Goal: Find specific page/section: Find specific page/section

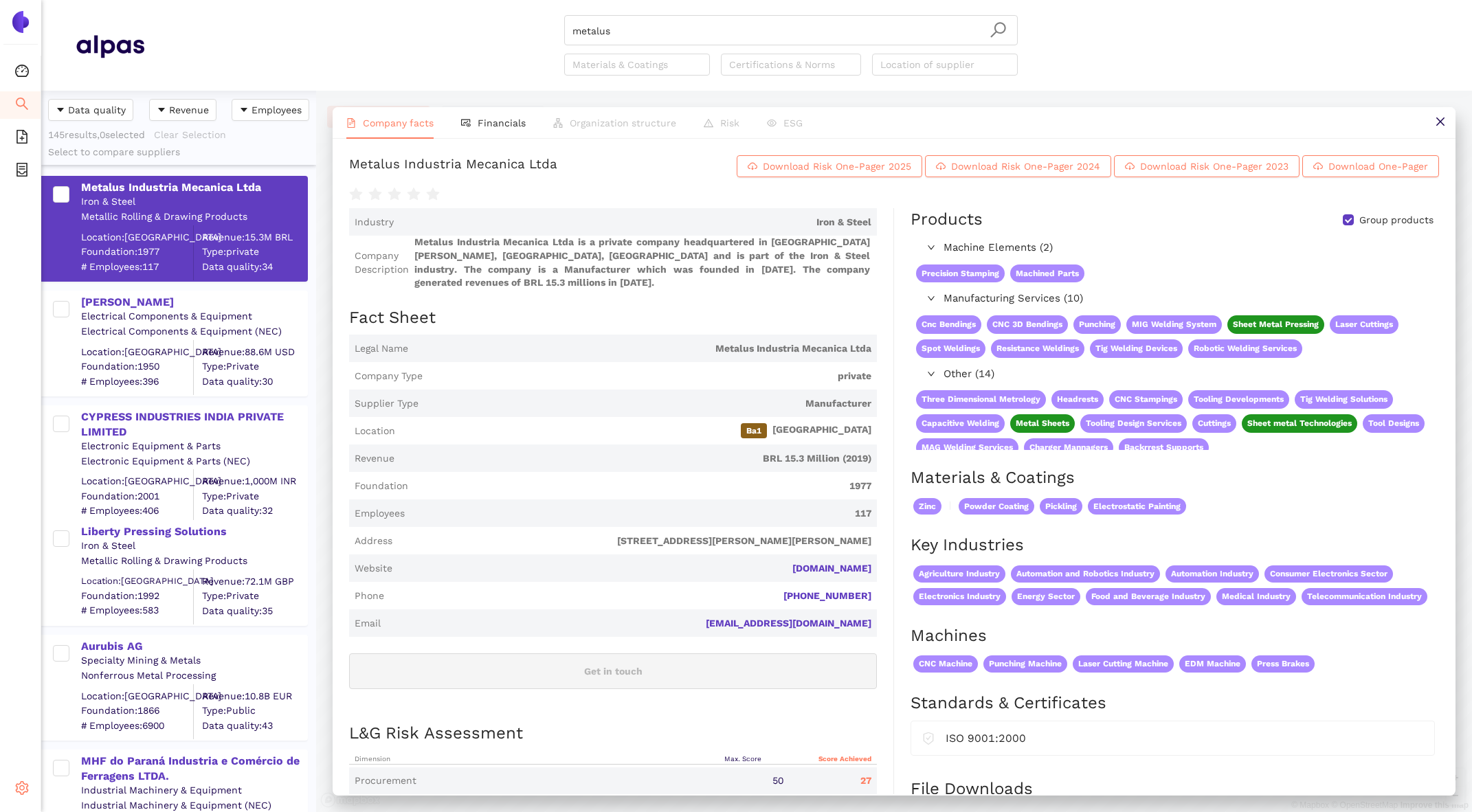
scroll to position [722, 275]
click at [15, 778] on div "Settings" at bounding box center [20, 790] width 41 height 27
click at [98, 706] on ul "Internal Area My Organization My Account Logout" at bounding box center [98, 739] width 114 height 132
click at [106, 693] on span "Internal Area" at bounding box center [99, 690] width 61 height 11
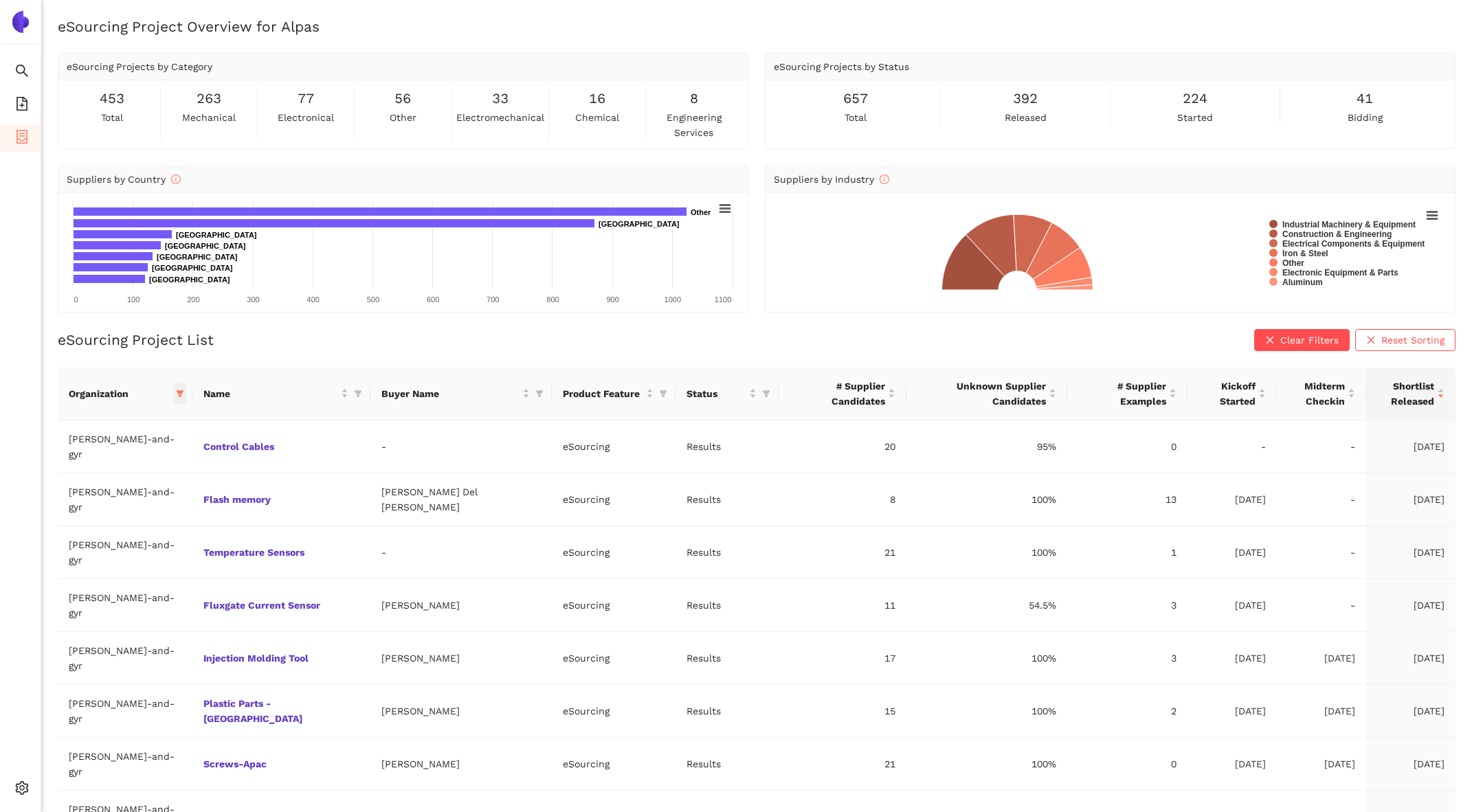
click at [176, 395] on icon "filter" at bounding box center [180, 394] width 8 height 8
click at [40, 635] on span "Reset" at bounding box center [41, 633] width 26 height 15
checkbox input "false"
click at [60, 609] on span "avl-list" at bounding box center [55, 606] width 37 height 11
click at [153, 628] on span "OK" at bounding box center [160, 633] width 13 height 15
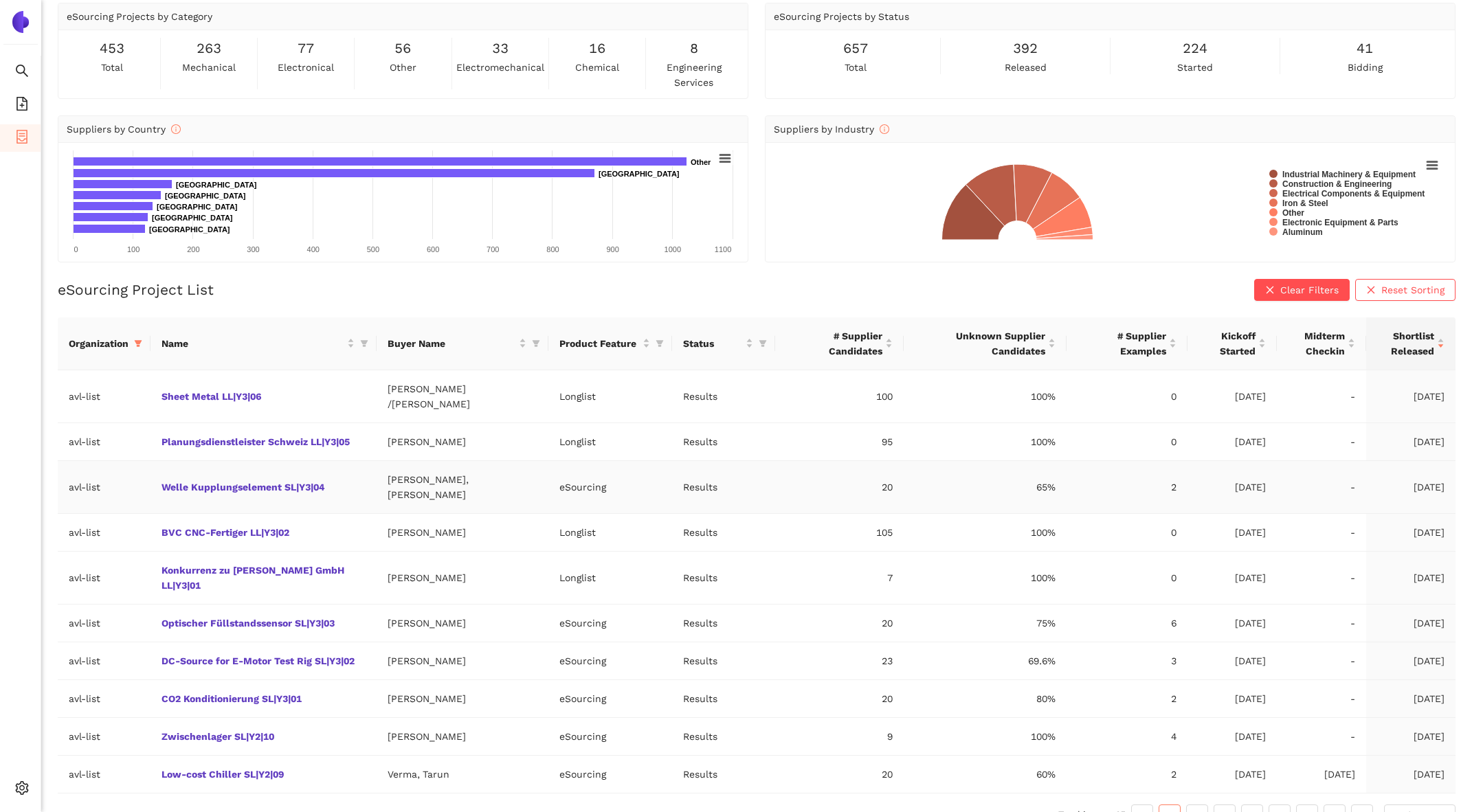
scroll to position [72, 0]
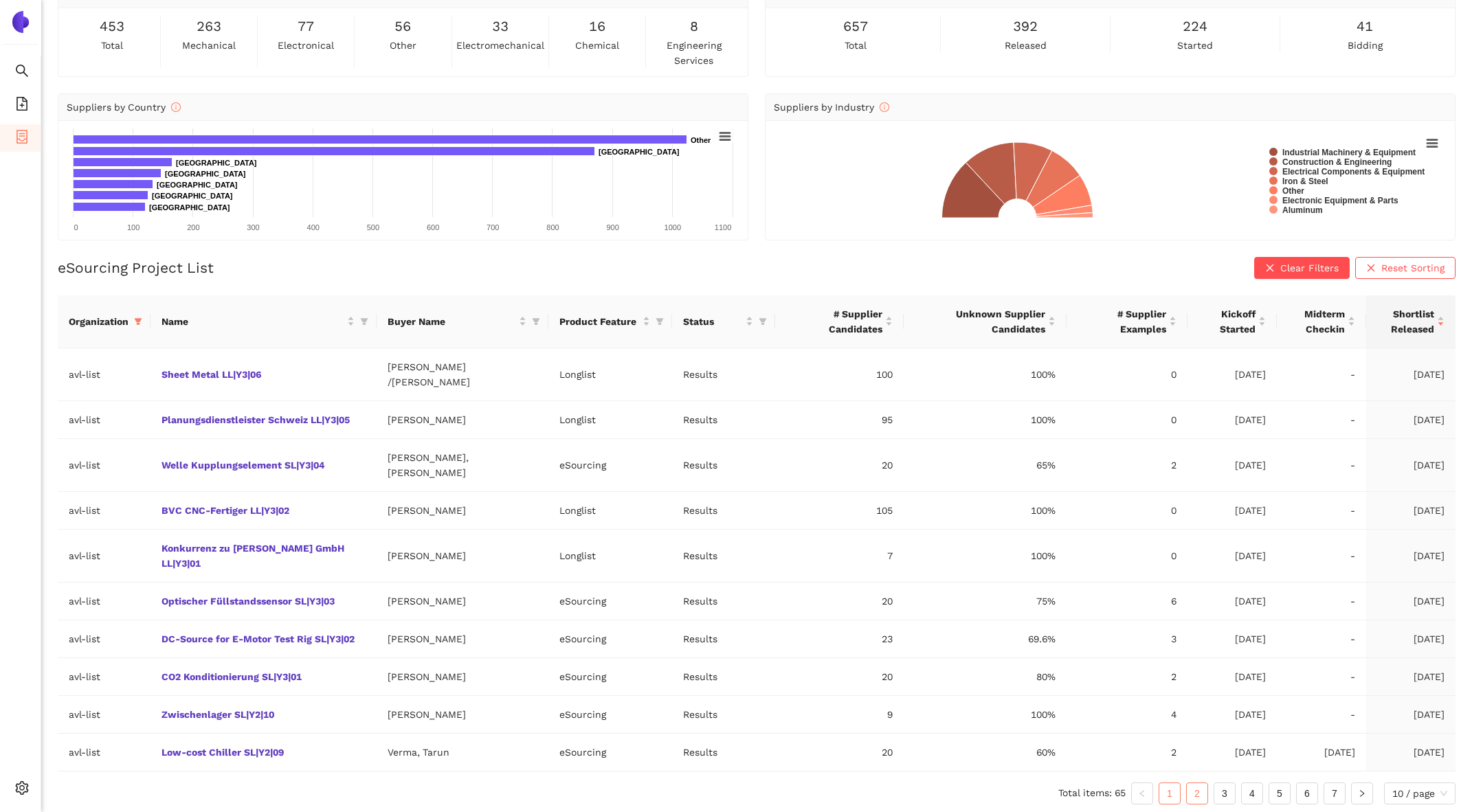
click at [1196, 793] on link "2" at bounding box center [1197, 793] width 20 height 20
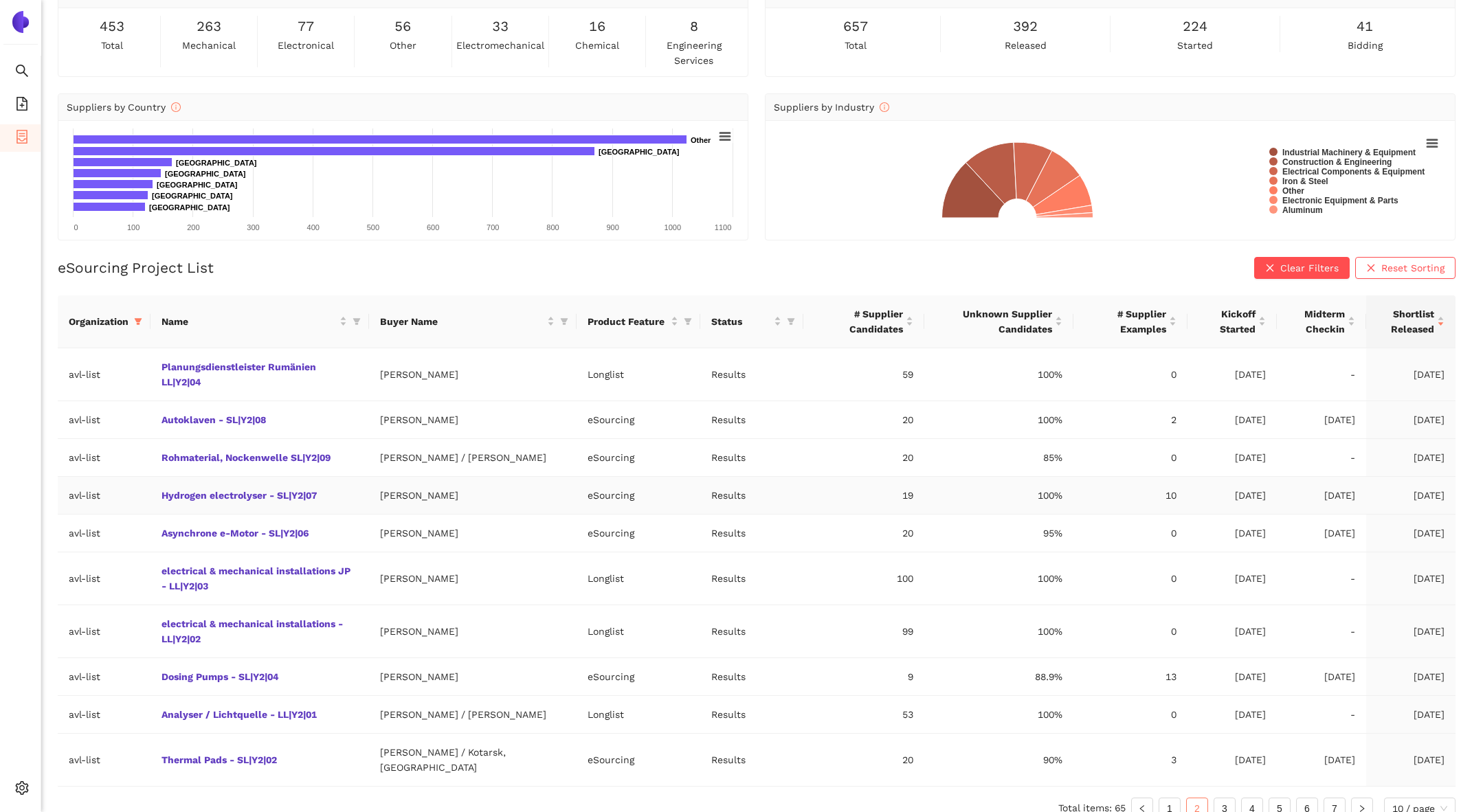
click at [147, 495] on td "avl-list" at bounding box center [104, 496] width 92 height 38
drag, startPoint x: 147, startPoint y: 495, endPoint x: 331, endPoint y: 495, distance: 184.0
click at [331, 495] on tr "avl-list Hydrogen electrolyser - SL|Y2|07 [PERSON_NAME] eSourcing Results 19 10…" at bounding box center [756, 496] width 1398 height 38
copy tr "Hydrogen electrolyser - SL|Y2|07"
drag, startPoint x: 327, startPoint y: 533, endPoint x: 162, endPoint y: 533, distance: 165.0
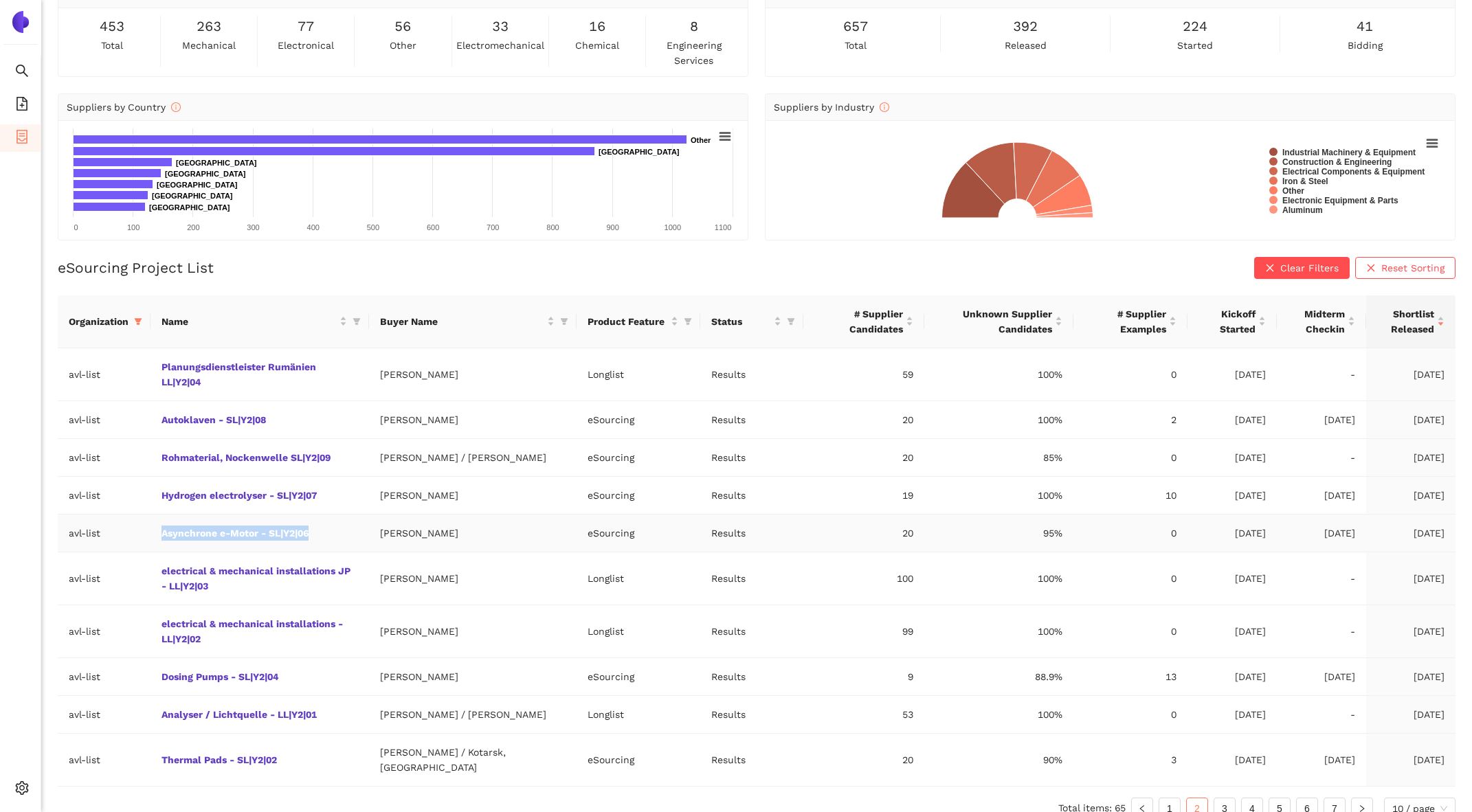
click at [161, 533] on td "Asynchrone e-Motor - SL|Y2|06" at bounding box center [260, 534] width 219 height 38
copy link "Asynchrone e-Motor - SL|Y2|06"
click at [139, 322] on icon "filter" at bounding box center [138, 322] width 8 height 8
click at [53, 533] on span "avl-list" at bounding box center [46, 534] width 37 height 11
checkbox input "false"
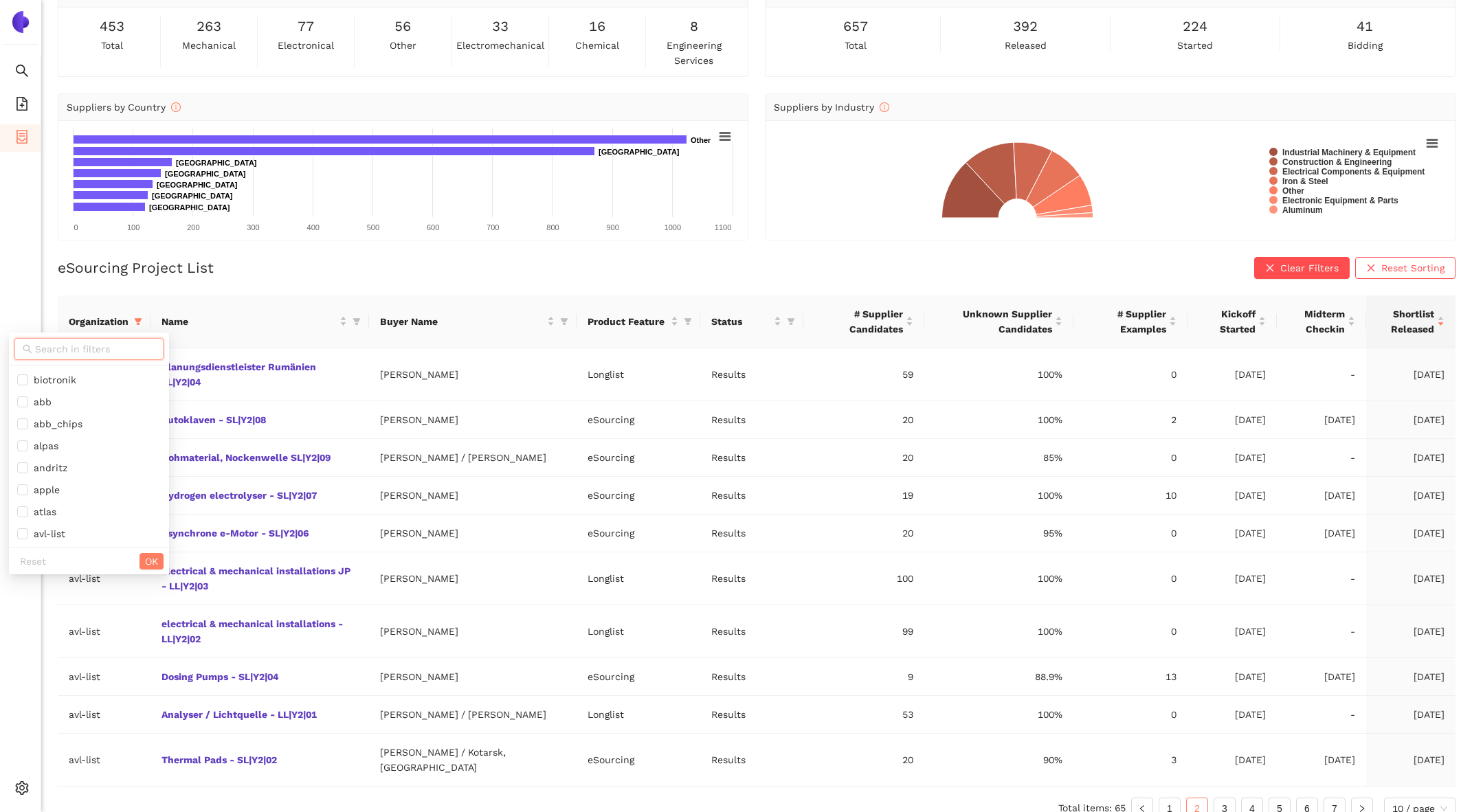
click at [54, 343] on input "text" at bounding box center [95, 349] width 121 height 15
type input "la"
click at [62, 401] on span "[PERSON_NAME]-and-gyr" at bounding box center [90, 402] width 125 height 11
checkbox input "true"
click at [128, 415] on ul "atlas [PERSON_NAME]-and-gyr" at bounding box center [85, 391] width 153 height 50
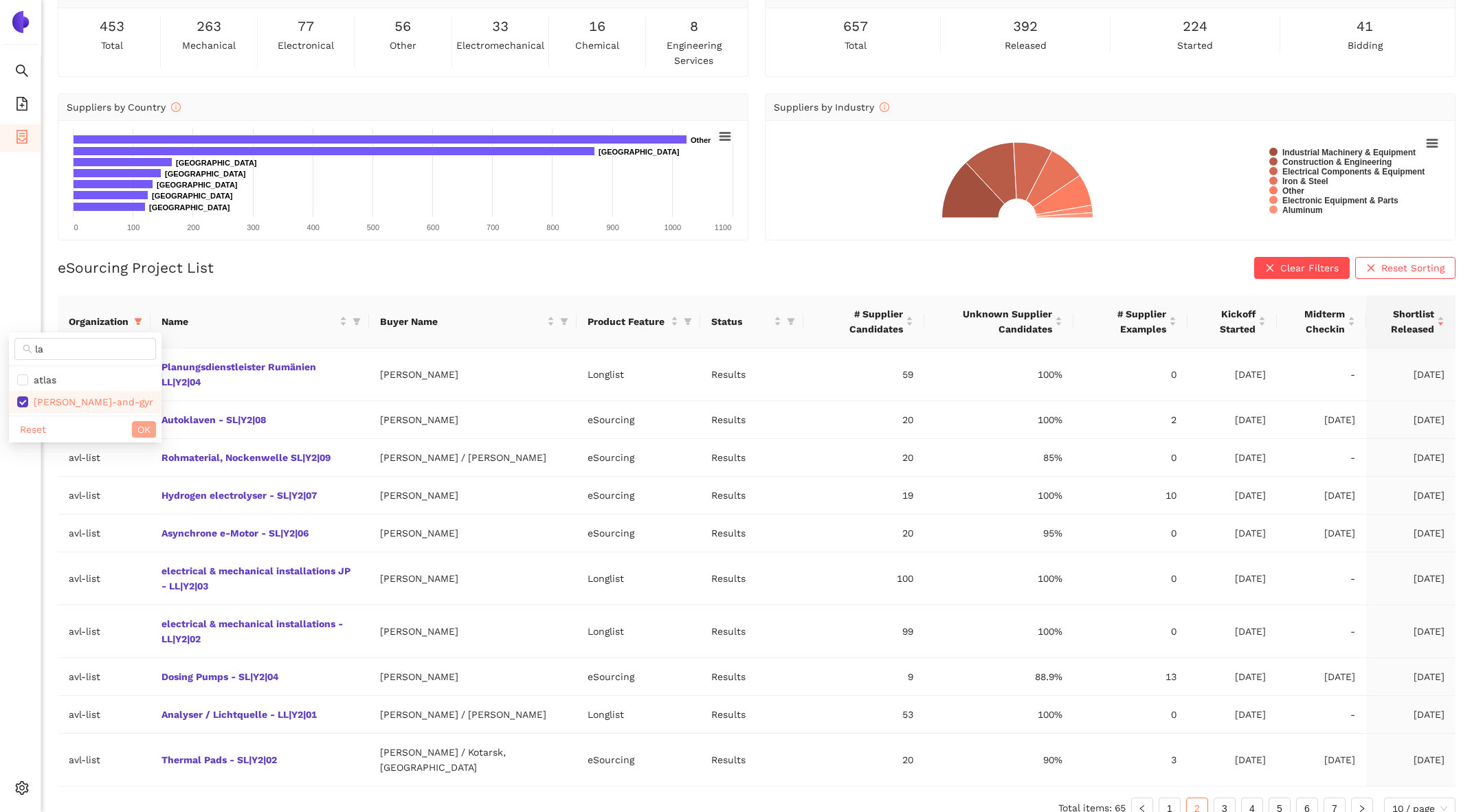
click at [137, 429] on span "OK" at bounding box center [144, 429] width 13 height 15
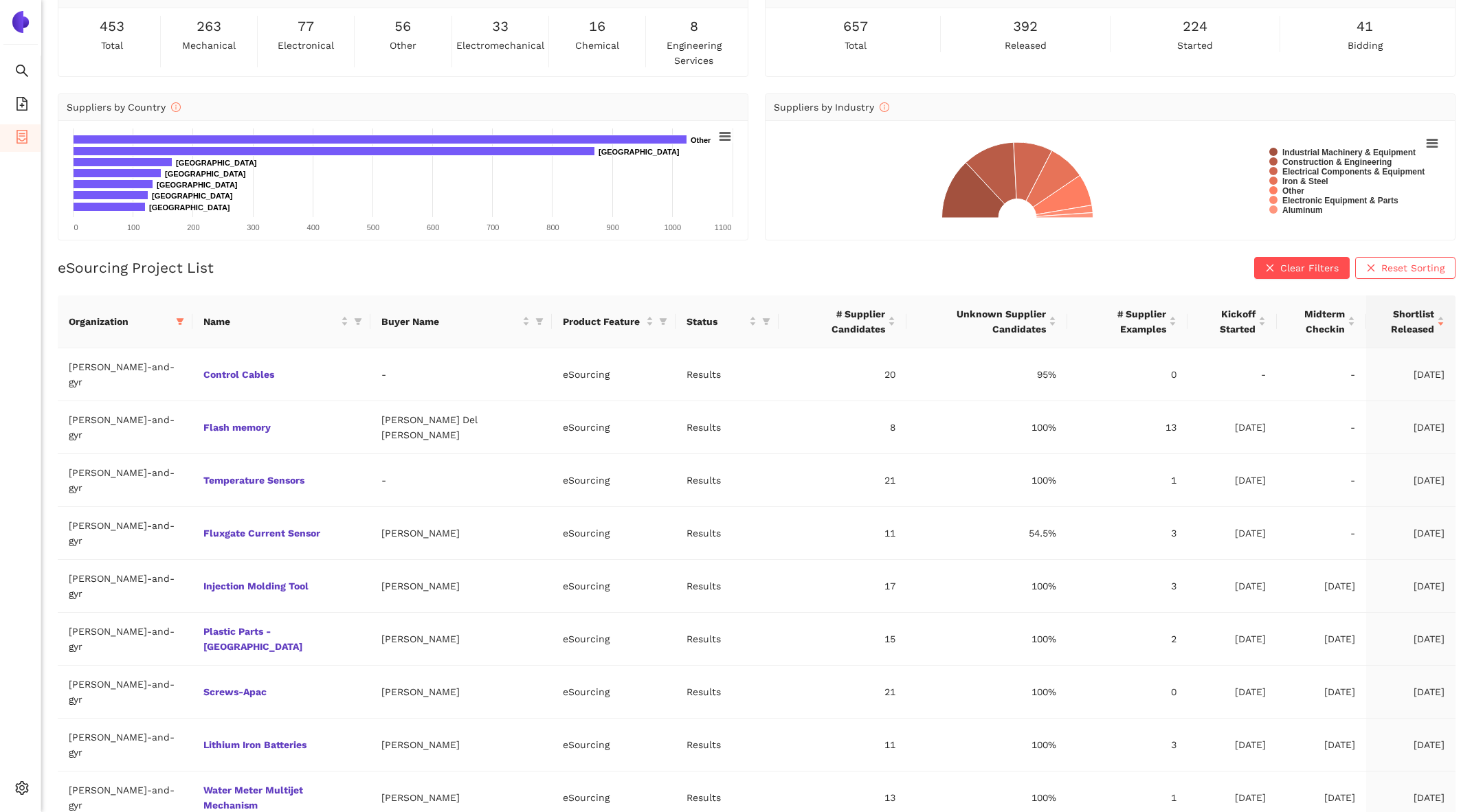
scroll to position [27, 0]
